Goal: Transaction & Acquisition: Purchase product/service

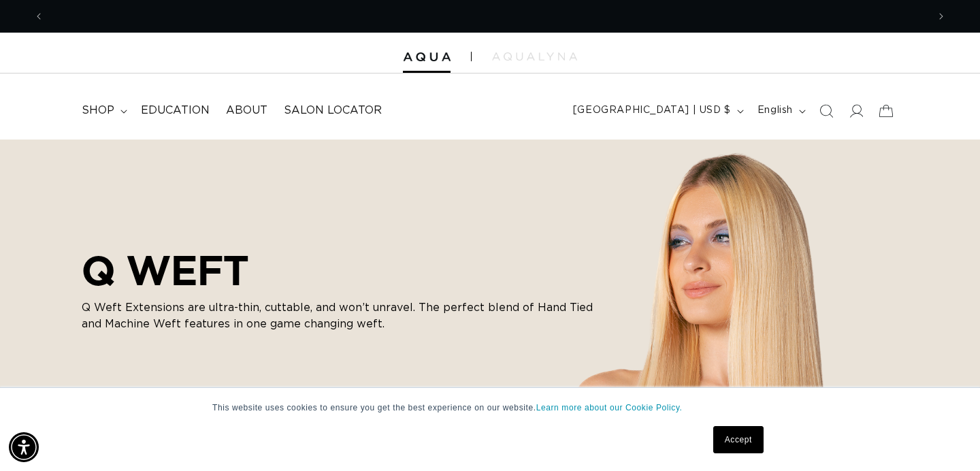
scroll to position [0, 1766]
click at [112, 110] on span "shop" at bounding box center [98, 110] width 33 height 14
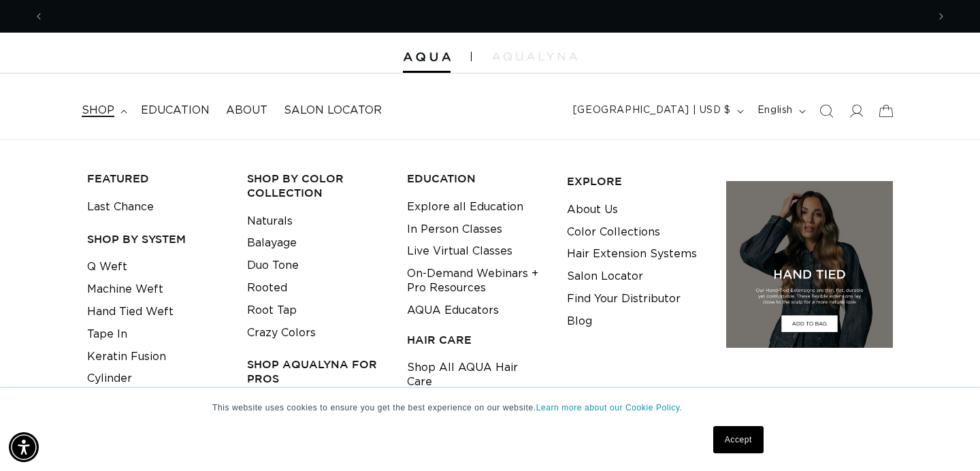
scroll to position [0, 0]
click at [153, 288] on link "Machine Weft" at bounding box center [125, 289] width 76 height 22
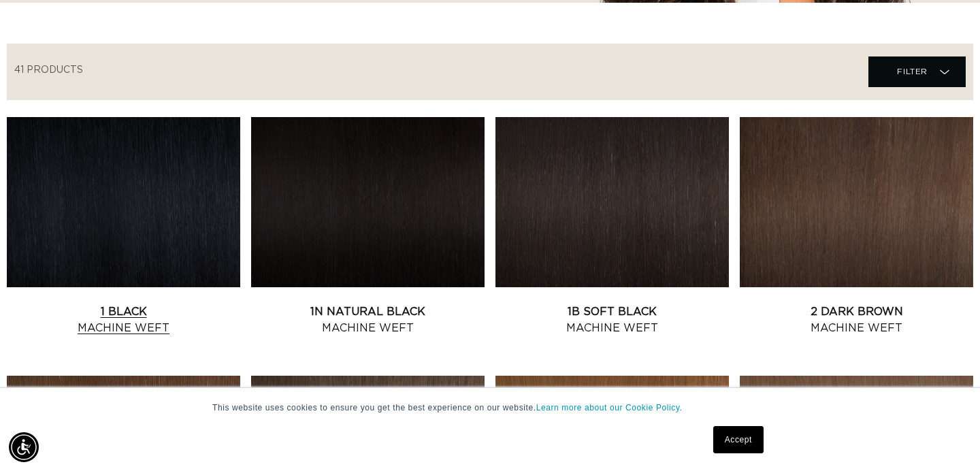
scroll to position [0, 1766]
click at [391, 303] on link "1N Natural Black Machine Weft" at bounding box center [367, 319] width 233 height 33
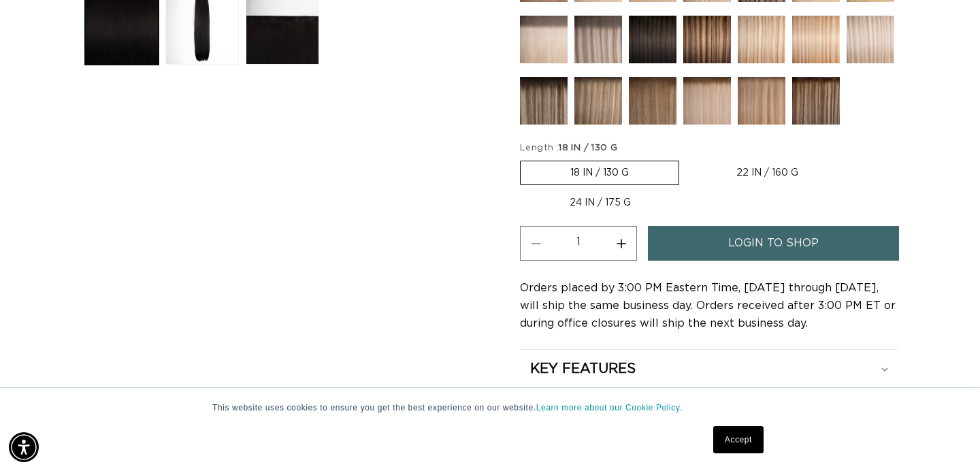
scroll to position [0, 883]
click at [584, 199] on label "24 IN / 175 G Variant sold out or unavailable" at bounding box center [600, 202] width 161 height 23
click at [855, 159] on input "24 IN / 175 G Variant sold out or unavailable" at bounding box center [855, 158] width 1 height 1
radio input "true"
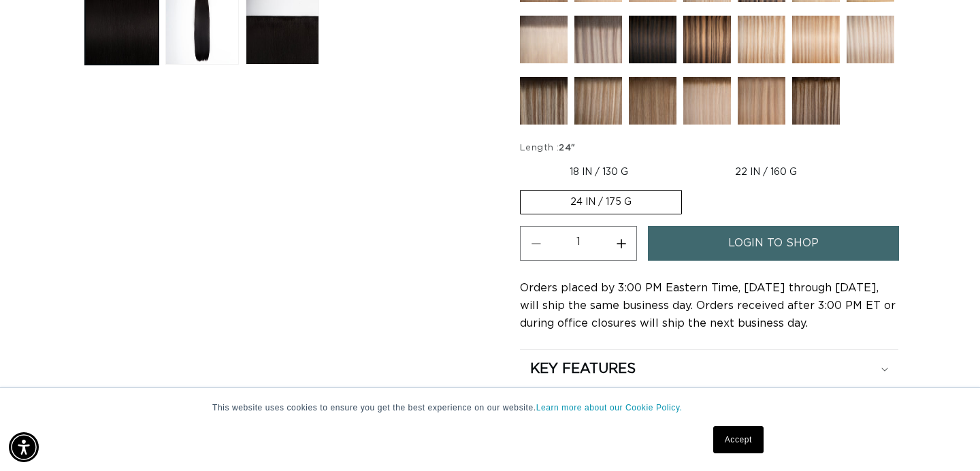
click at [744, 251] on span "login to shop" at bounding box center [773, 243] width 90 height 35
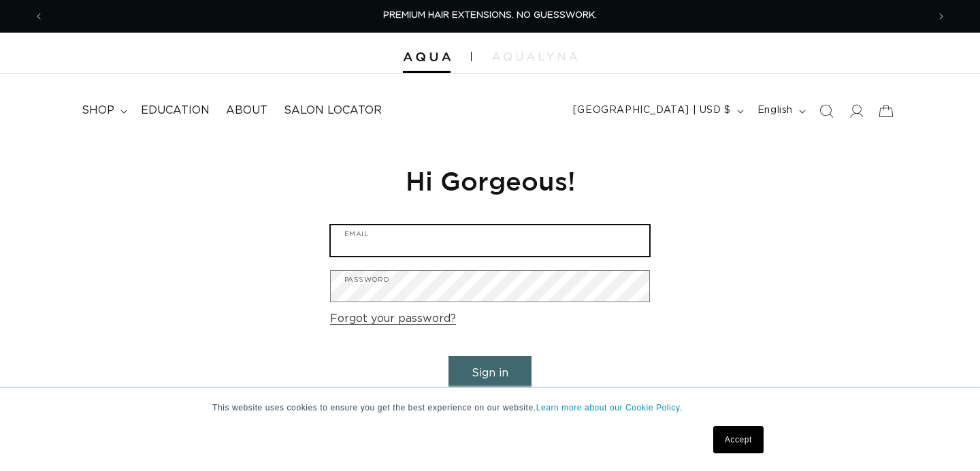
click at [551, 237] on input "Email" at bounding box center [490, 240] width 318 height 31
type input "noirolympia@gmail.com"
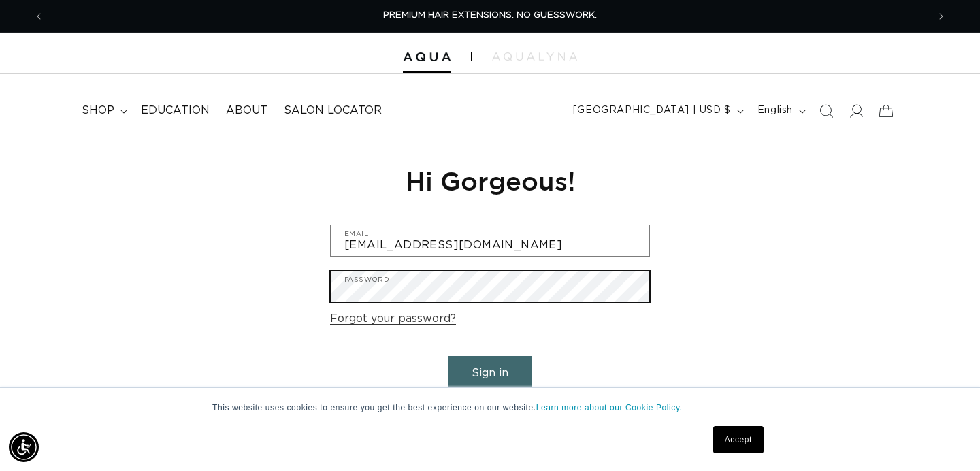
click at [448, 356] on button "Sign in" at bounding box center [489, 373] width 83 height 35
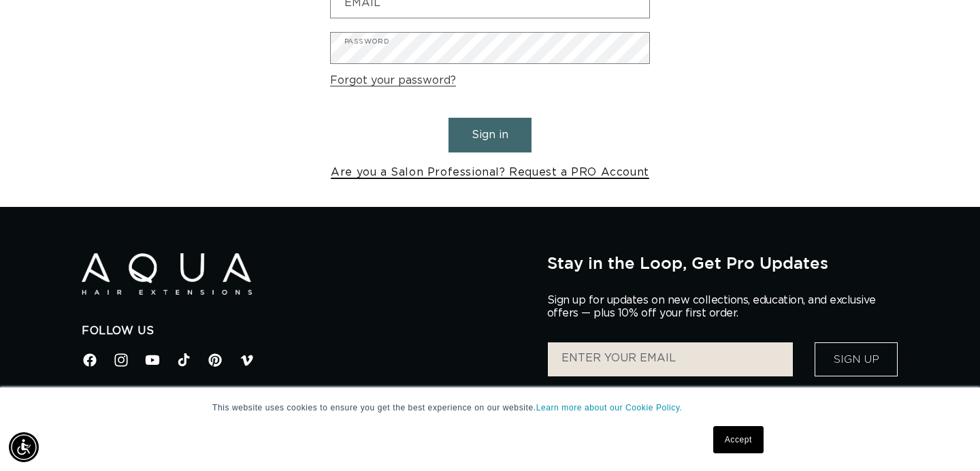
click at [559, 177] on link "Are you a Salon Professional? Request a PRO Account" at bounding box center [490, 173] width 318 height 20
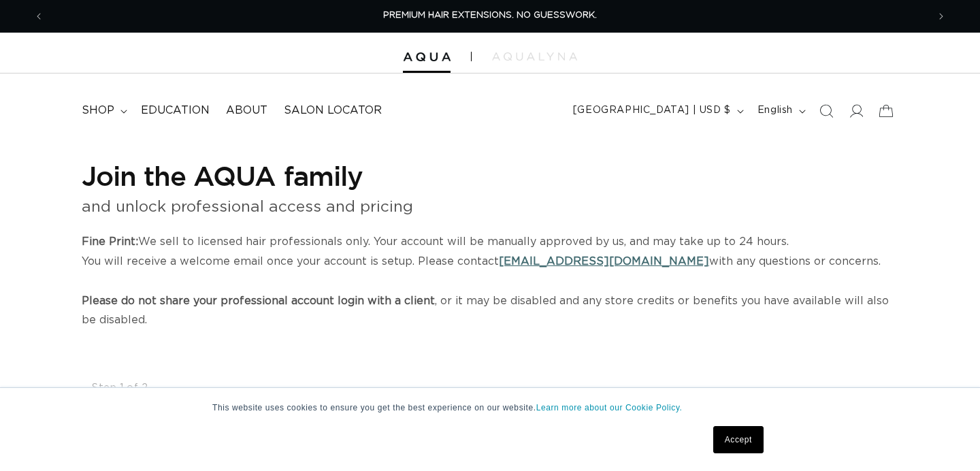
select select "US"
select select "[GEOGRAPHIC_DATA]"
